Goal: Task Accomplishment & Management: Complete application form

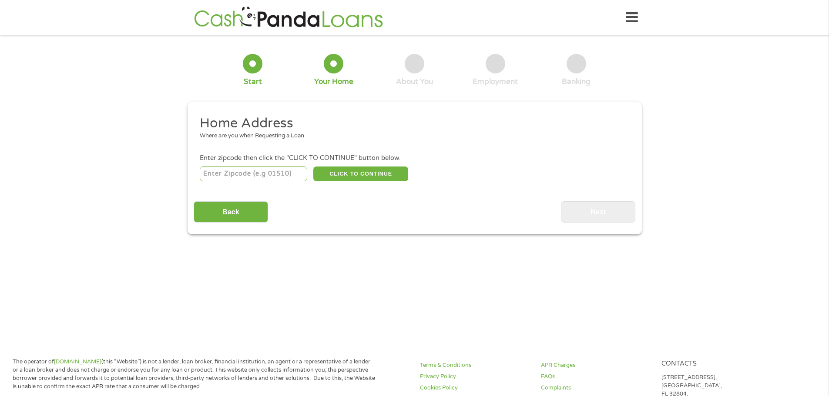
click at [244, 171] on input "number" at bounding box center [253, 174] width 107 height 15
type input "32778"
select select "[US_STATE]"
click at [330, 168] on button "CLICK TO CONTINUE" at bounding box center [360, 174] width 95 height 15
type input "32778"
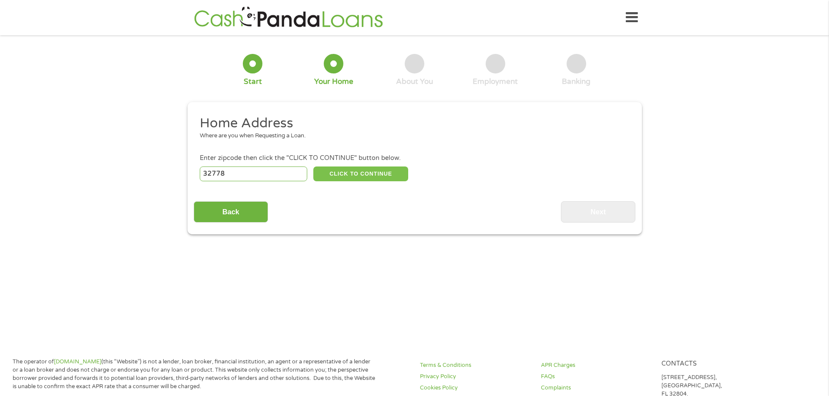
type input "[PERSON_NAME]"
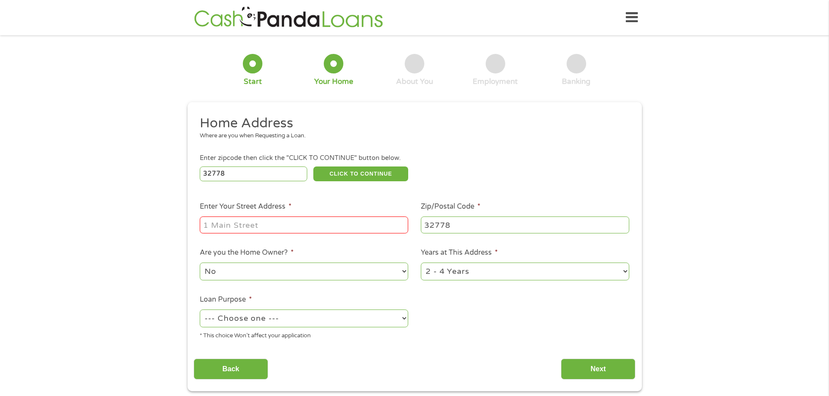
click at [311, 229] on input "Enter Your Street Address *" at bounding box center [304, 225] width 208 height 17
type input "[STREET_ADDRESS][PERSON_NAME]"
click at [341, 323] on select "--- Choose one --- Pay Bills Debt Consolidation Home Improvement Major Purchase…" at bounding box center [304, 319] width 208 height 18
select select "medicalexpenses"
click at [200, 310] on select "--- Choose one --- Pay Bills Debt Consolidation Home Improvement Major Purchase…" at bounding box center [304, 319] width 208 height 18
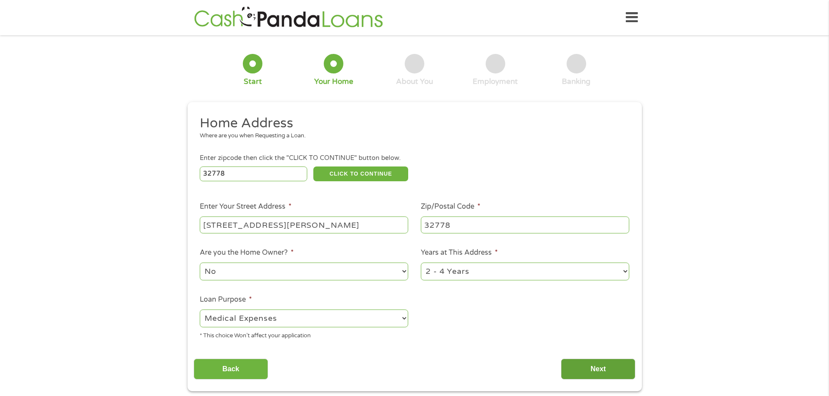
drag, startPoint x: 602, startPoint y: 366, endPoint x: 594, endPoint y: 364, distance: 8.5
click at [600, 366] on input "Next" at bounding box center [598, 369] width 74 height 21
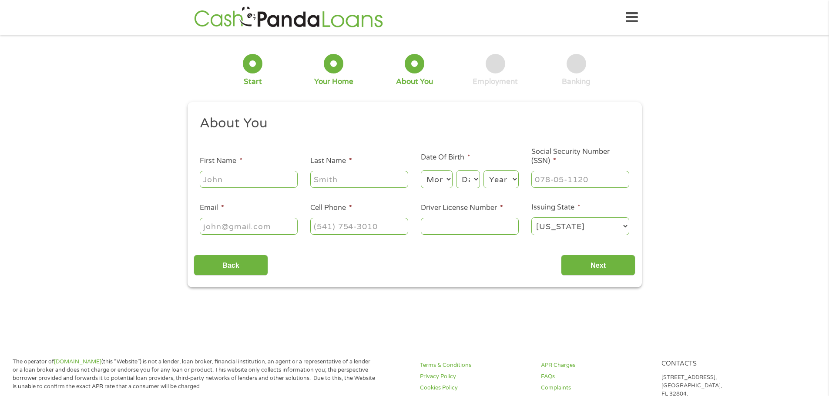
click at [271, 178] on input "First Name *" at bounding box center [249, 179] width 98 height 17
type input "Sindy"
type input "[PERSON_NAME]"
type input "[EMAIL_ADDRESS][DOMAIN_NAME]"
type input "[PHONE_NUMBER]"
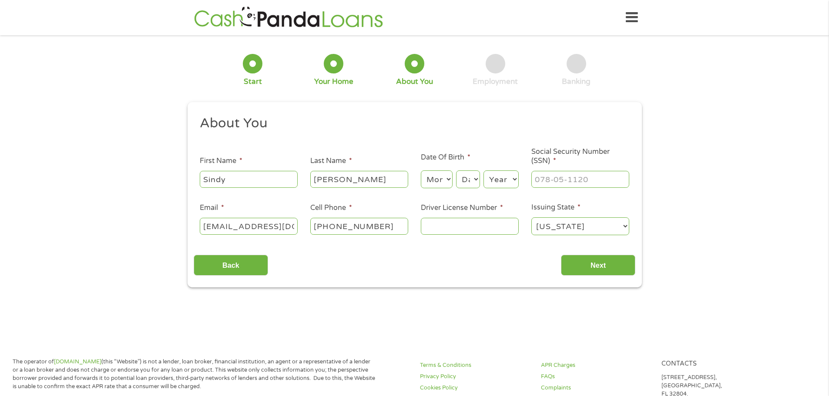
click at [429, 181] on select "Month 1 2 3 4 5 6 7 8 9 10 11 12" at bounding box center [437, 180] width 32 height 18
select select "10"
click at [421, 171] on select "Month 1 2 3 4 5 6 7 8 9 10 11 12" at bounding box center [437, 180] width 32 height 18
click at [465, 177] on select "Day 1 2 3 4 5 6 7 8 9 10 11 12 13 14 15 16 17 18 19 20 21 22 23 24 25 26 27 28 …" at bounding box center [467, 180] width 23 height 18
select select "13"
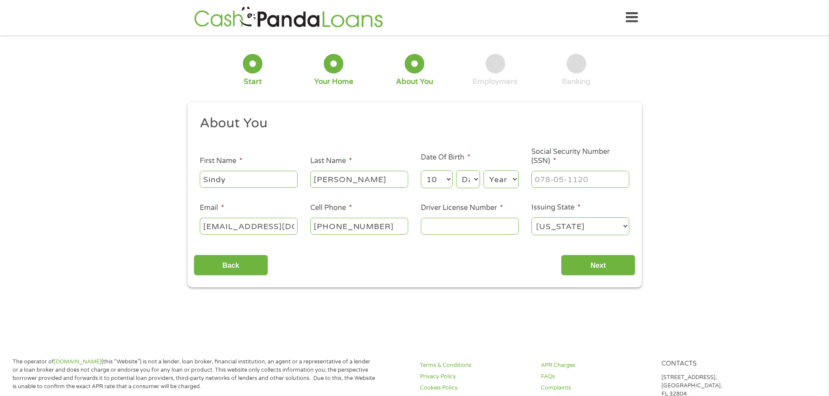
click at [456, 171] on select "Day 1 2 3 4 5 6 7 8 9 10 11 12 13 14 15 16 17 18 19 20 21 22 23 24 25 26 27 28 …" at bounding box center [467, 180] width 23 height 18
click at [499, 182] on select "Year [DATE] 2006 2005 2004 2003 2002 2001 2000 1999 1998 1997 1996 1995 1994 19…" at bounding box center [500, 180] width 35 height 18
select select "1979"
click at [483, 171] on select "Year [DATE] 2006 2005 2004 2003 2002 2001 2000 1999 1998 1997 1996 1995 1994 19…" at bounding box center [500, 180] width 35 height 18
click at [570, 178] on input "___-__-____" at bounding box center [580, 179] width 98 height 17
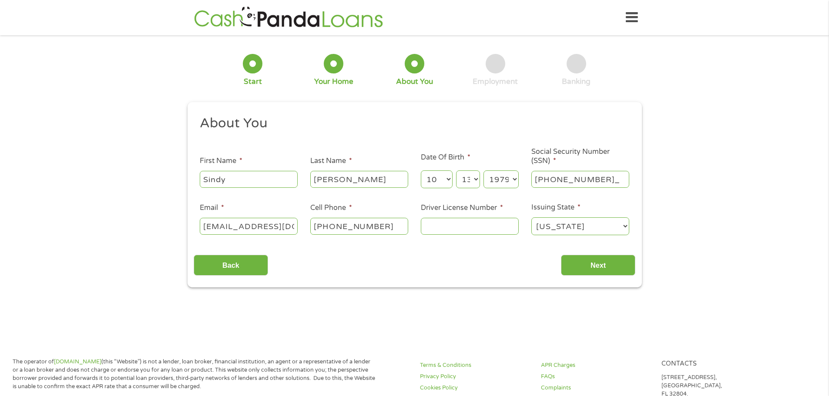
type input "266-91-0446"
drag, startPoint x: 437, startPoint y: 233, endPoint x: 446, endPoint y: 224, distance: 12.9
click at [446, 224] on input "Driver License Number *" at bounding box center [470, 226] width 98 height 17
type input "W452-792-79-873-0"
click at [607, 264] on input "Next" at bounding box center [598, 265] width 74 height 21
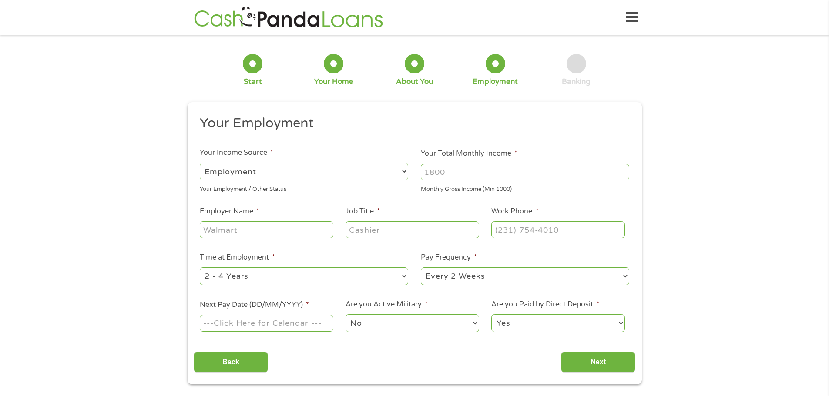
drag, startPoint x: 464, startPoint y: 170, endPoint x: 412, endPoint y: 174, distance: 52.8
click at [412, 174] on ul "Your Employment Your Income Source * --- Choose one --- Employment [DEMOGRAPHIC…" at bounding box center [415, 227] width 442 height 225
type input "3900"
click at [218, 225] on input "Employer Name *" at bounding box center [266, 229] width 133 height 17
type input "careatc"
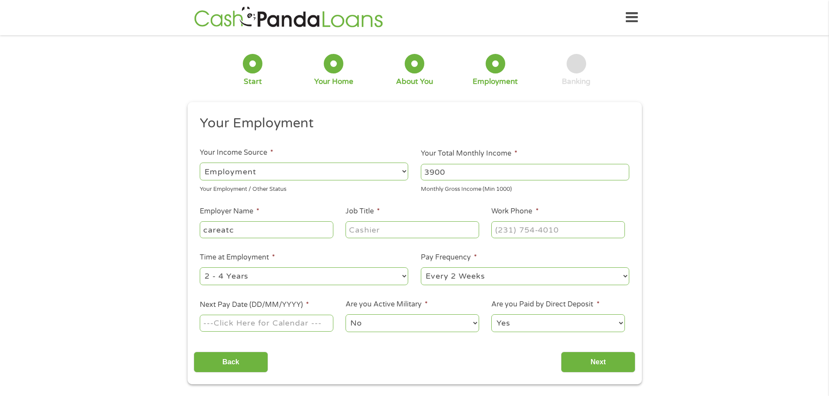
click at [413, 235] on input "Job Title *" at bounding box center [411, 229] width 133 height 17
type input "nurse"
type input "[PHONE_NUMBER]"
type input "[DATE]"
click at [594, 353] on input "Next" at bounding box center [598, 362] width 74 height 21
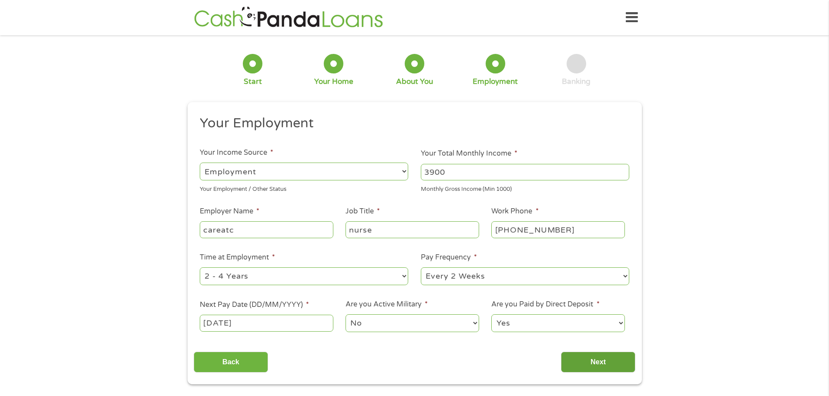
click at [598, 366] on input "Next" at bounding box center [598, 362] width 74 height 21
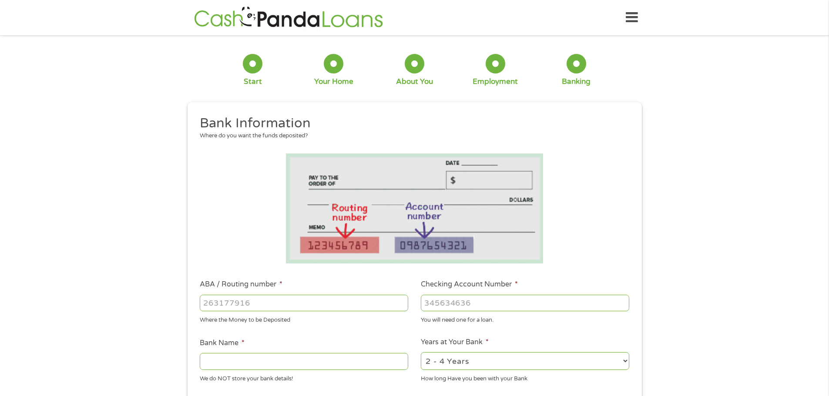
click at [318, 299] on input "ABA / Routing number *" at bounding box center [304, 303] width 208 height 17
click at [251, 310] on input "ABA / Routing number *" at bounding box center [304, 303] width 208 height 17
type input "267084131"
type input "[PERSON_NAME] [PERSON_NAME] BANK NA"
type input "267084131"
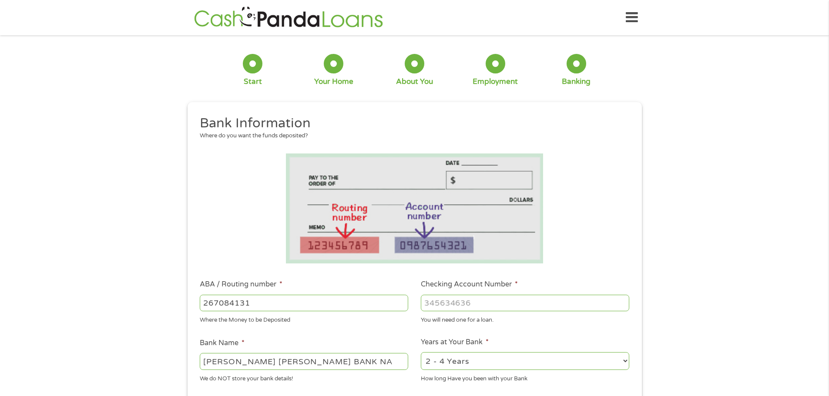
click at [459, 304] on input "Checking Account Number *" at bounding box center [525, 303] width 208 height 17
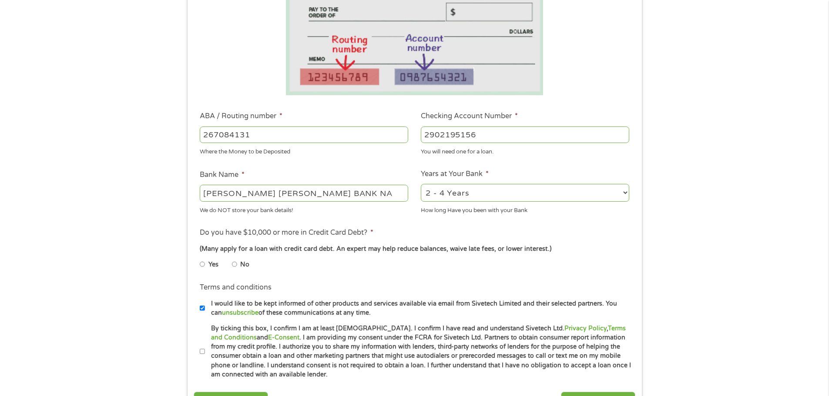
scroll to position [174, 0]
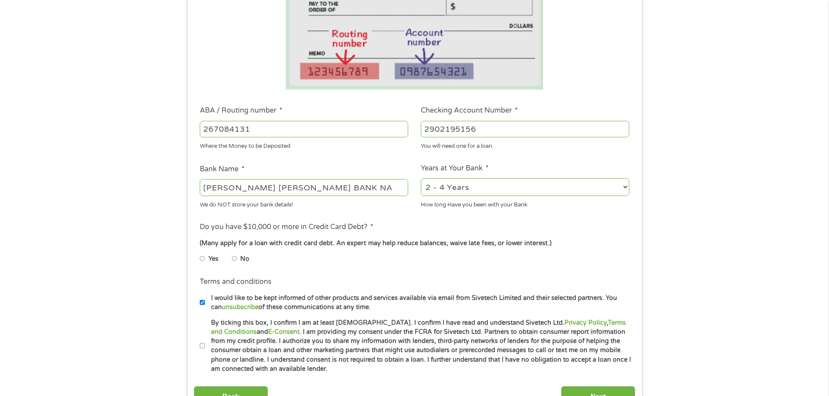
type input "2902195156"
click at [232, 257] on input "No" at bounding box center [234, 259] width 5 height 14
radio input "true"
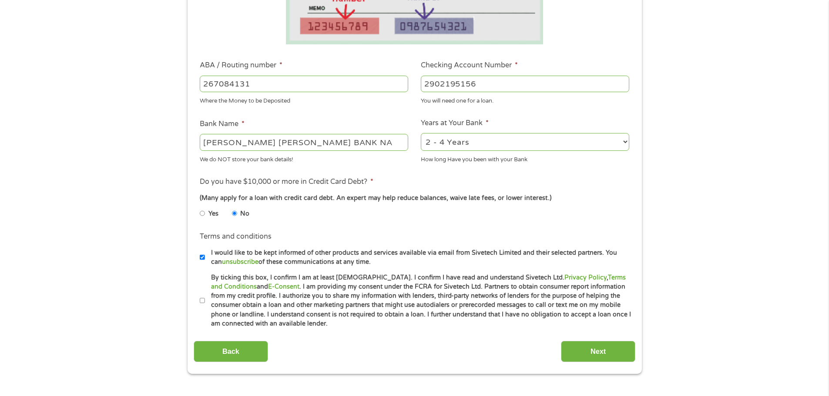
scroll to position [305, 0]
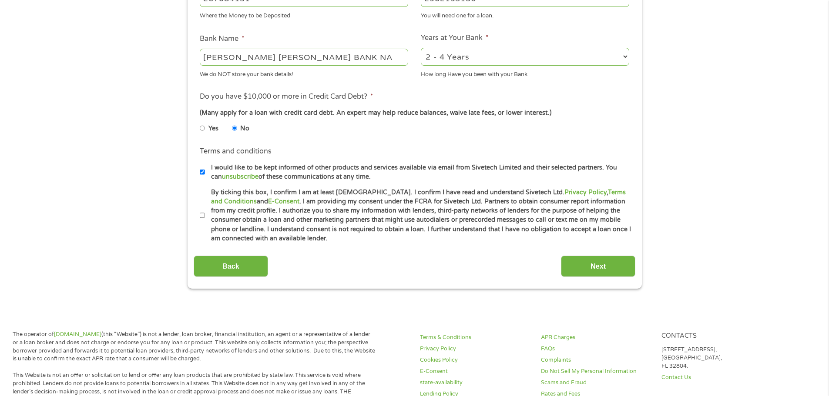
click at [205, 217] on label "By ticking this box, I confirm I am at least [DEMOGRAPHIC_DATA]. I confirm I ha…" at bounding box center [418, 216] width 427 height 56
click at [205, 217] on input "By ticking this box, I confirm I am at least [DEMOGRAPHIC_DATA]. I confirm I ha…" at bounding box center [202, 216] width 5 height 14
checkbox input "true"
click at [592, 270] on input "Next" at bounding box center [598, 266] width 74 height 21
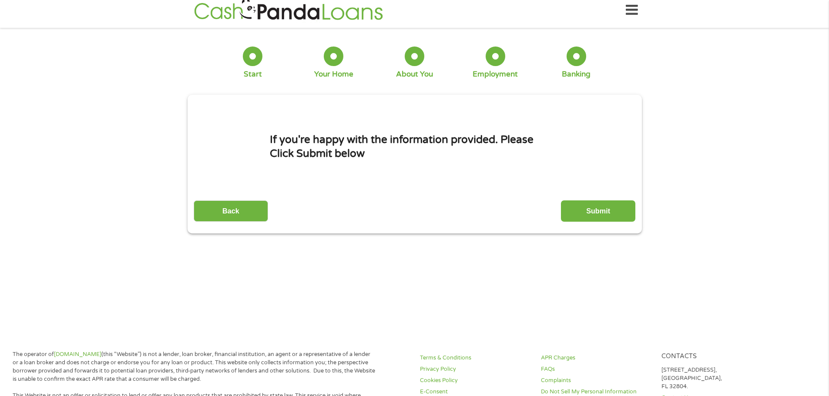
scroll to position [0, 0]
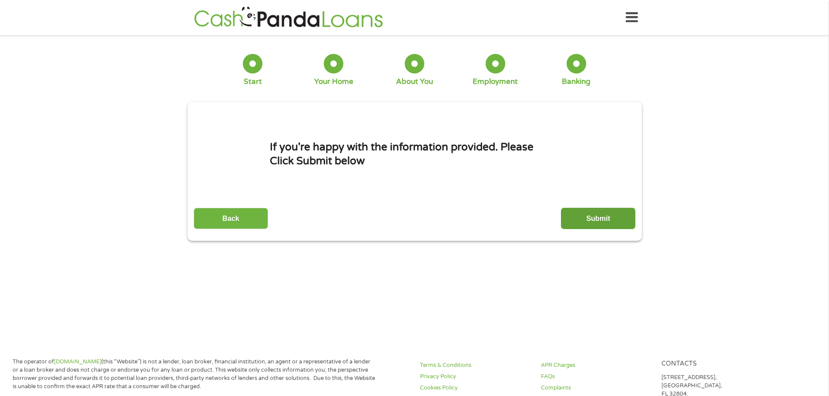
click at [610, 223] on input "Submit" at bounding box center [598, 218] width 74 height 21
